Goal: Find specific page/section: Find specific page/section

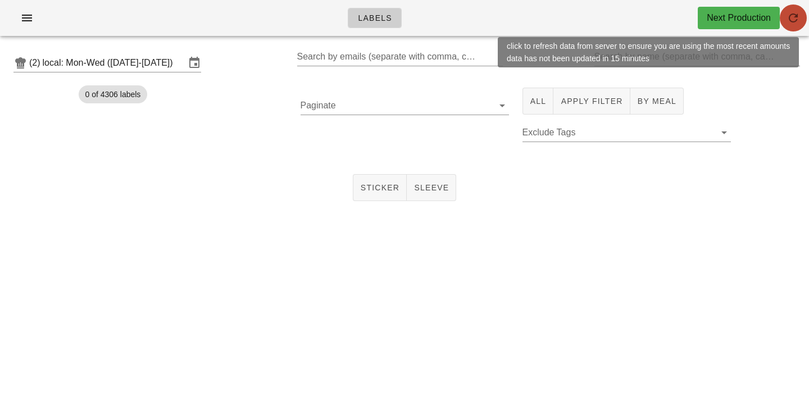
click at [801, 24] on span "button" at bounding box center [793, 17] width 27 height 13
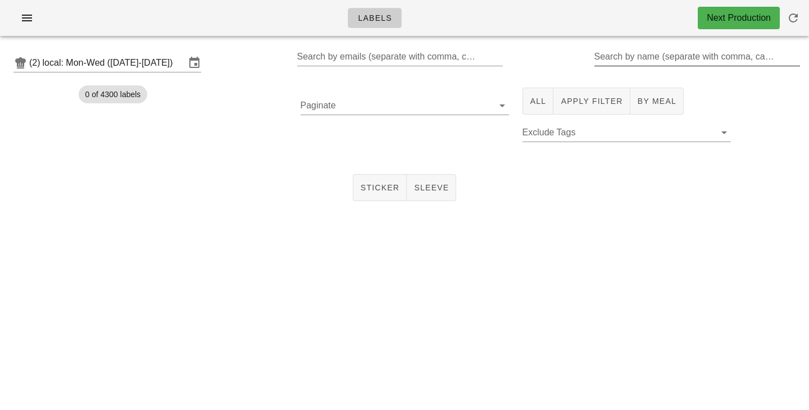
click at [619, 54] on input "Search by name (separate with comma, can be partial)" at bounding box center [696, 57] width 204 height 18
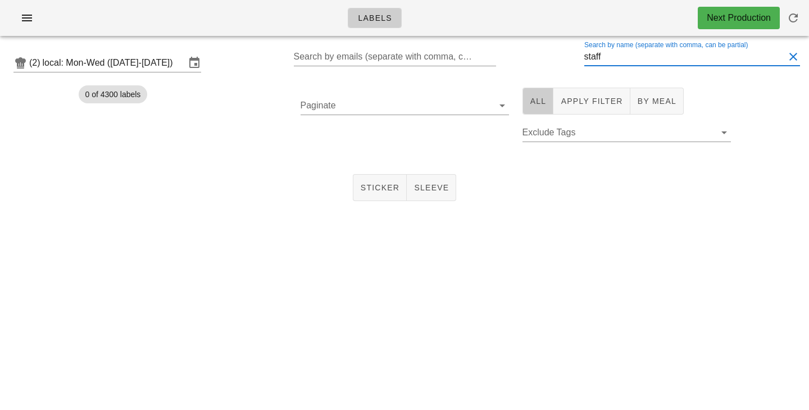
click at [539, 106] on span "All" at bounding box center [538, 101] width 17 height 9
drag, startPoint x: 621, startPoint y: 54, endPoint x: 520, endPoint y: 44, distance: 101.6
click at [584, 48] on input "staff" at bounding box center [684, 57] width 201 height 18
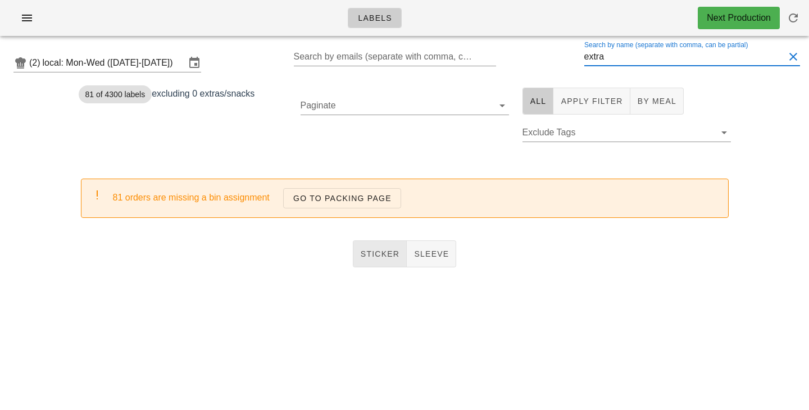
type input "extra"
drag, startPoint x: 372, startPoint y: 249, endPoint x: 331, endPoint y: 123, distance: 132.9
click at [372, 249] on span "Sticker" at bounding box center [380, 253] width 40 height 9
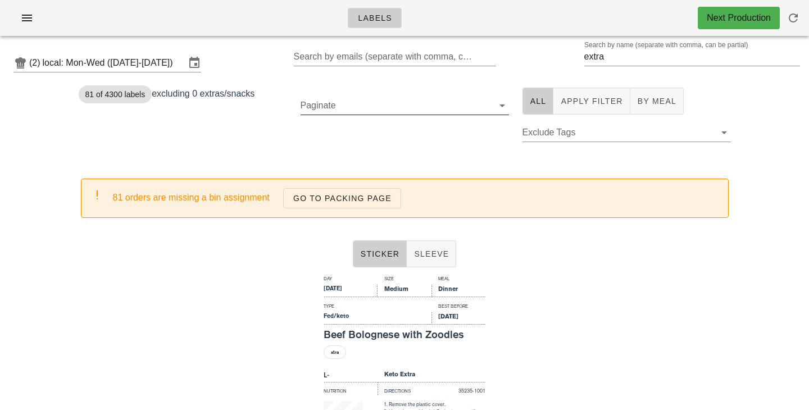
click at [339, 110] on input "Paginate" at bounding box center [395, 106] width 190 height 18
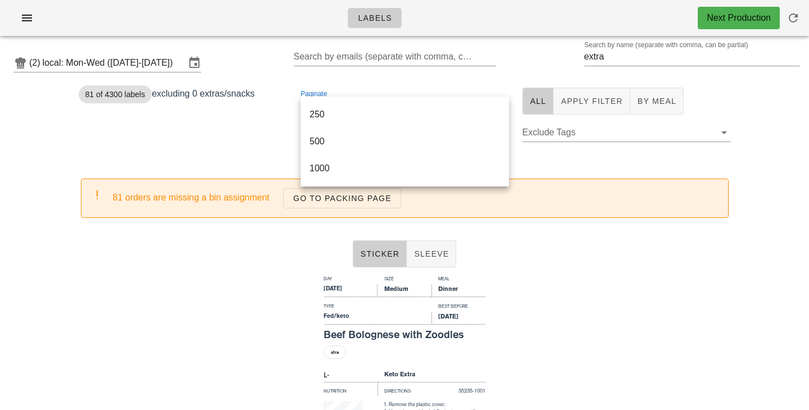
click at [235, 145] on div "81 of 4300 labels excluding 0 extras/snacks" at bounding box center [183, 121] width 222 height 80
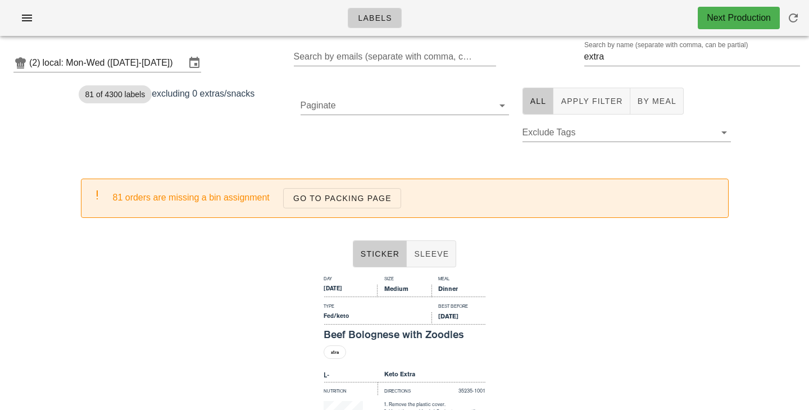
click at [237, 144] on div "81 of 4300 labels excluding 0 extras/snacks" at bounding box center [183, 121] width 222 height 80
